Goal: Information Seeking & Learning: Learn about a topic

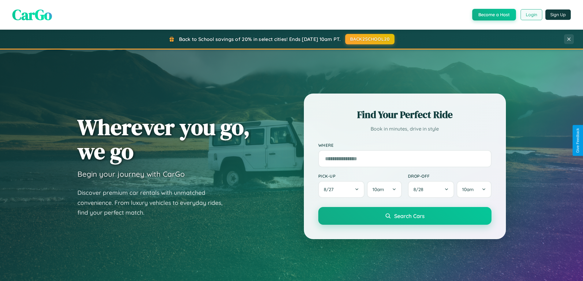
click at [531, 15] on button "Login" at bounding box center [531, 14] width 22 height 11
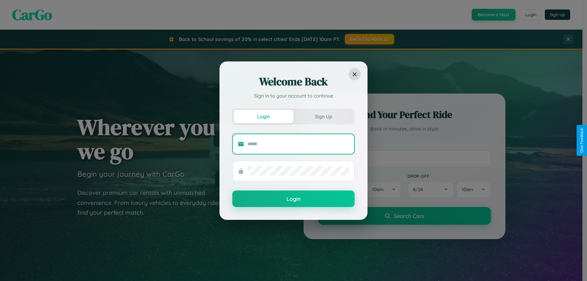
click at [299, 144] on input "text" at bounding box center [299, 144] width 102 height 10
type input "**********"
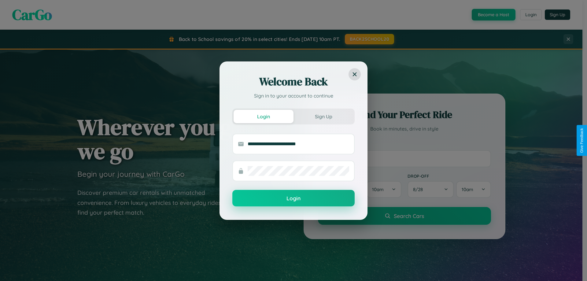
click at [294, 198] on button "Login" at bounding box center [293, 198] width 122 height 17
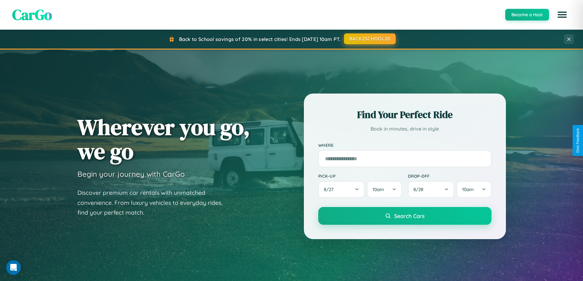
click at [369, 39] on button "BACK2SCHOOL20" at bounding box center [370, 38] width 52 height 11
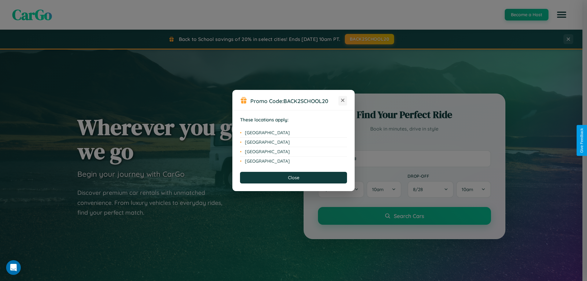
click at [343, 101] on icon at bounding box center [342, 100] width 3 height 3
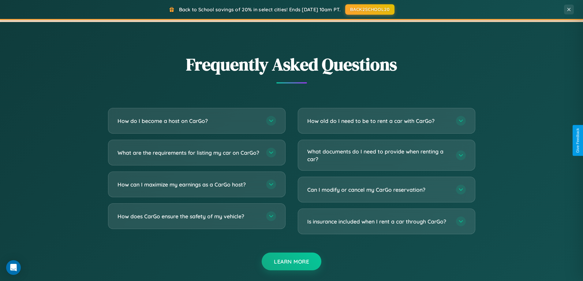
scroll to position [1177, 0]
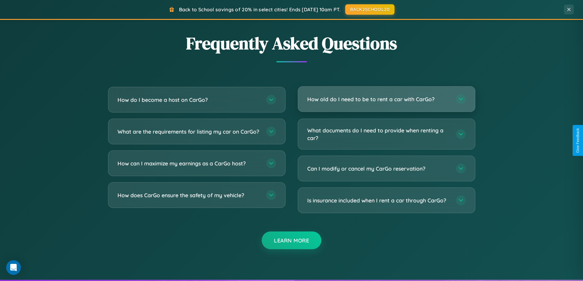
click at [386, 99] on h3 "How old do I need to be to rent a car with CarGo?" at bounding box center [378, 99] width 143 height 8
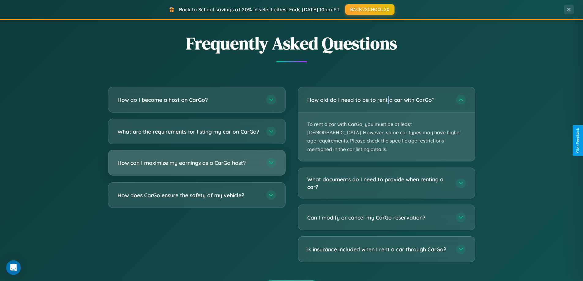
click at [196, 167] on h3 "How can I maximize my earnings as a CarGo host?" at bounding box center [188, 163] width 143 height 8
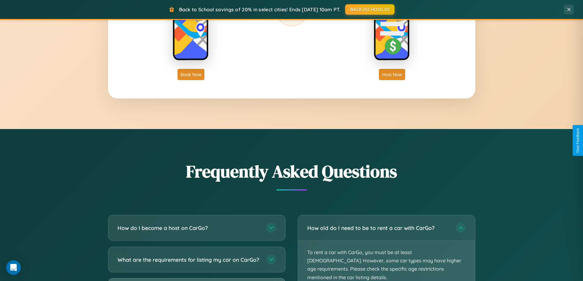
scroll to position [983, 0]
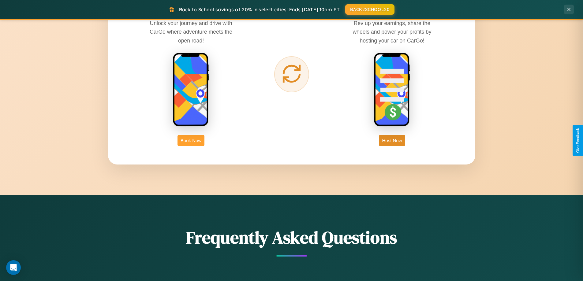
click at [191, 140] on button "Book Now" at bounding box center [190, 140] width 27 height 11
